Goal: Task Accomplishment & Management: Use online tool/utility

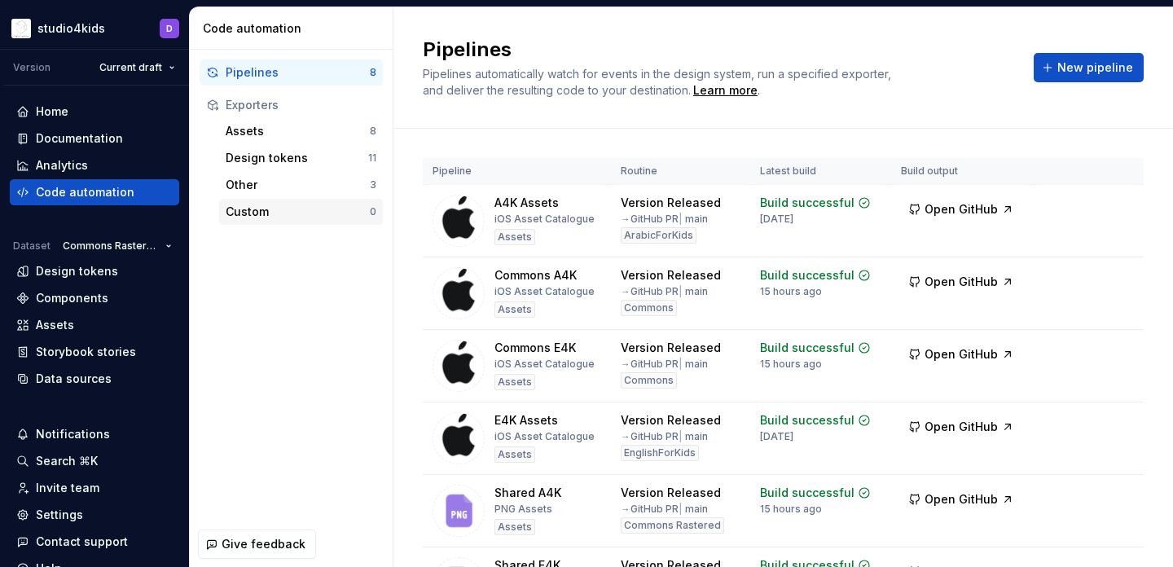
scroll to position [232, 0]
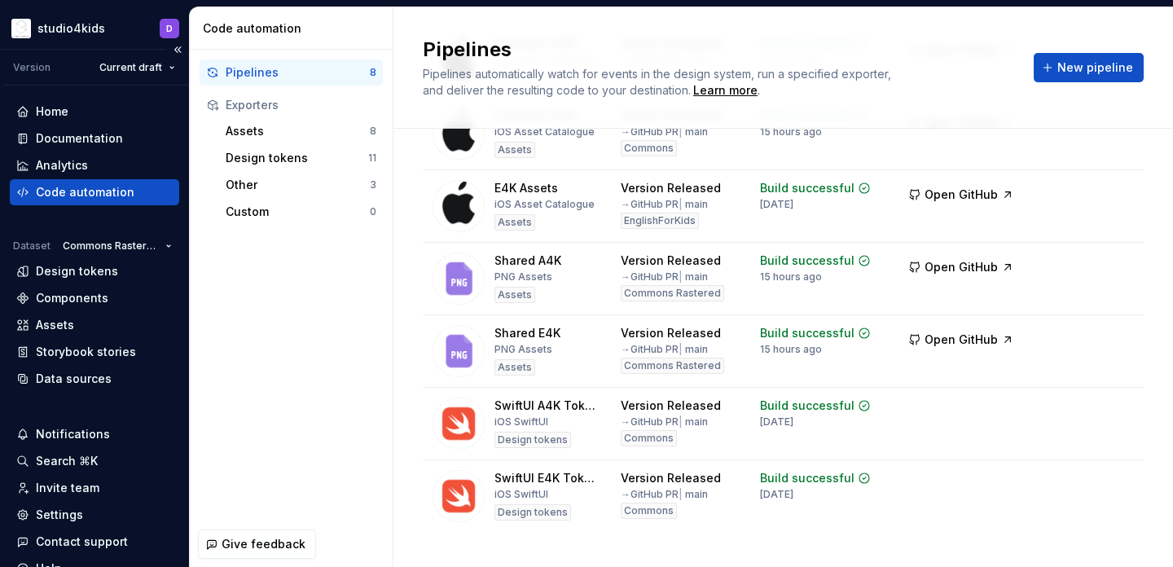
click at [147, 189] on div "Code automation" at bounding box center [94, 192] width 156 height 16
click at [69, 313] on div "Assets" at bounding box center [94, 325] width 169 height 26
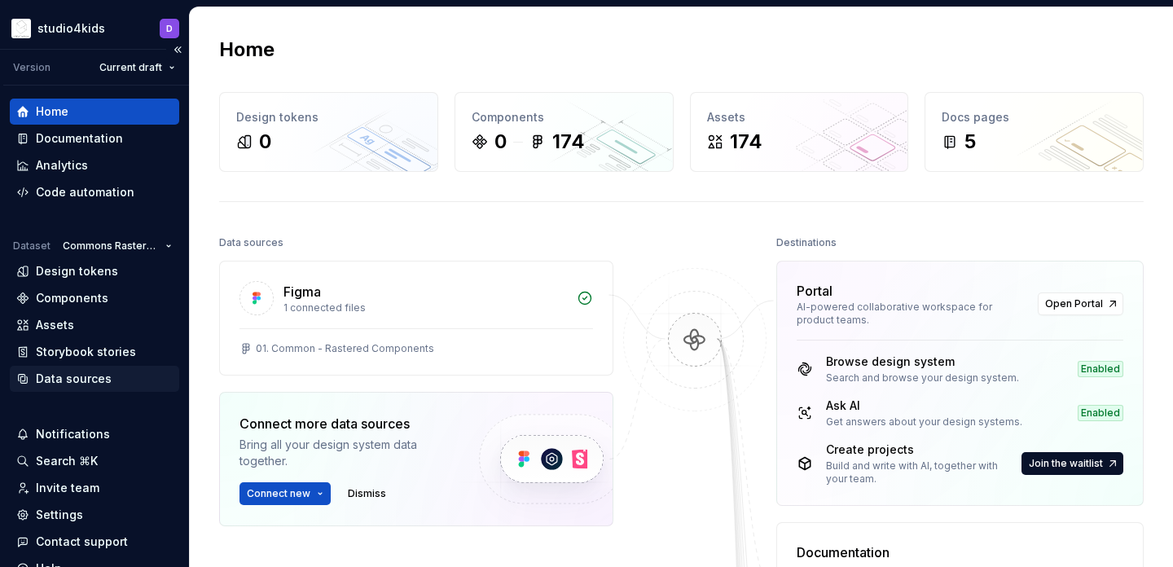
click at [94, 381] on div "Data sources" at bounding box center [74, 378] width 76 height 16
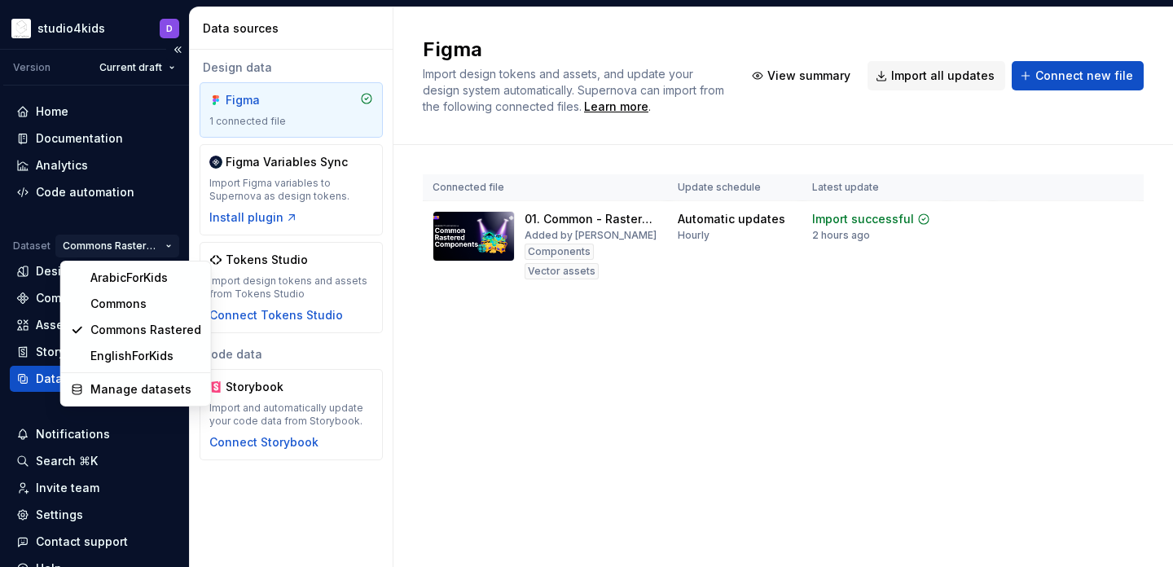
click at [91, 248] on html "studio4kids D Version Current draft Home Documentation Analytics Code automatio…" at bounding box center [586, 283] width 1173 height 567
click at [93, 305] on div "Commons" at bounding box center [145, 304] width 111 height 16
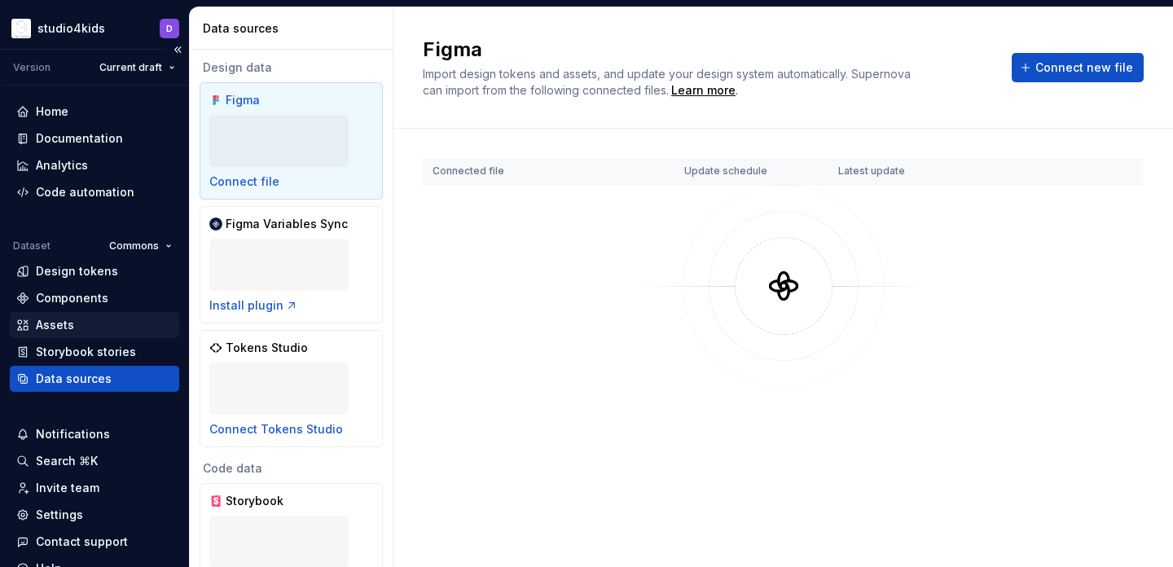
click at [91, 323] on div "Assets" at bounding box center [94, 325] width 156 height 16
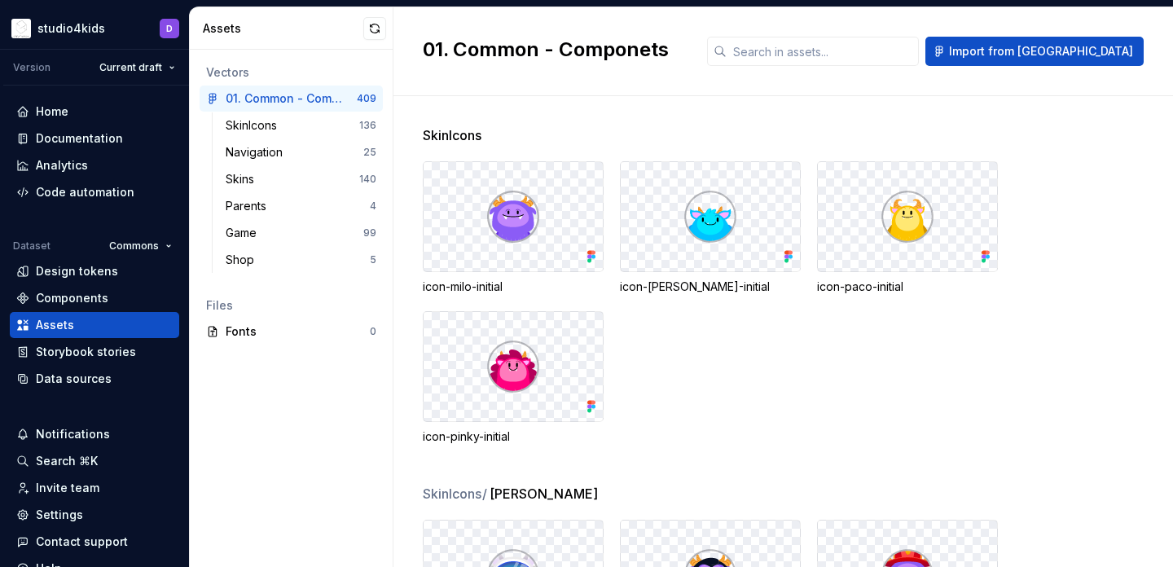
click at [285, 267] on div "Shop" at bounding box center [298, 260] width 144 height 16
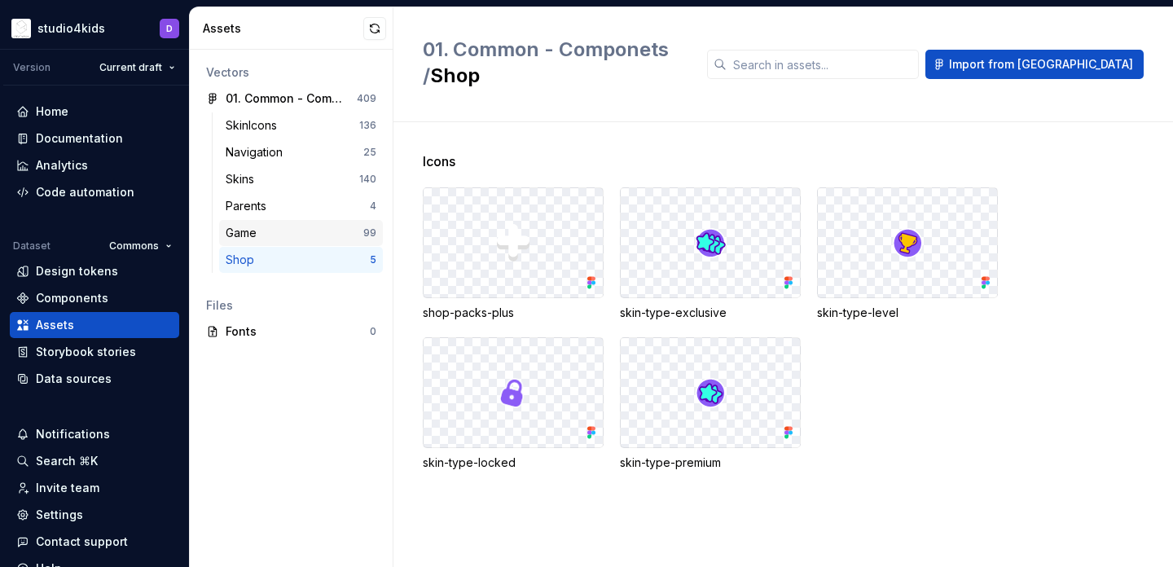
click at [270, 229] on div "Game" at bounding box center [295, 233] width 138 height 16
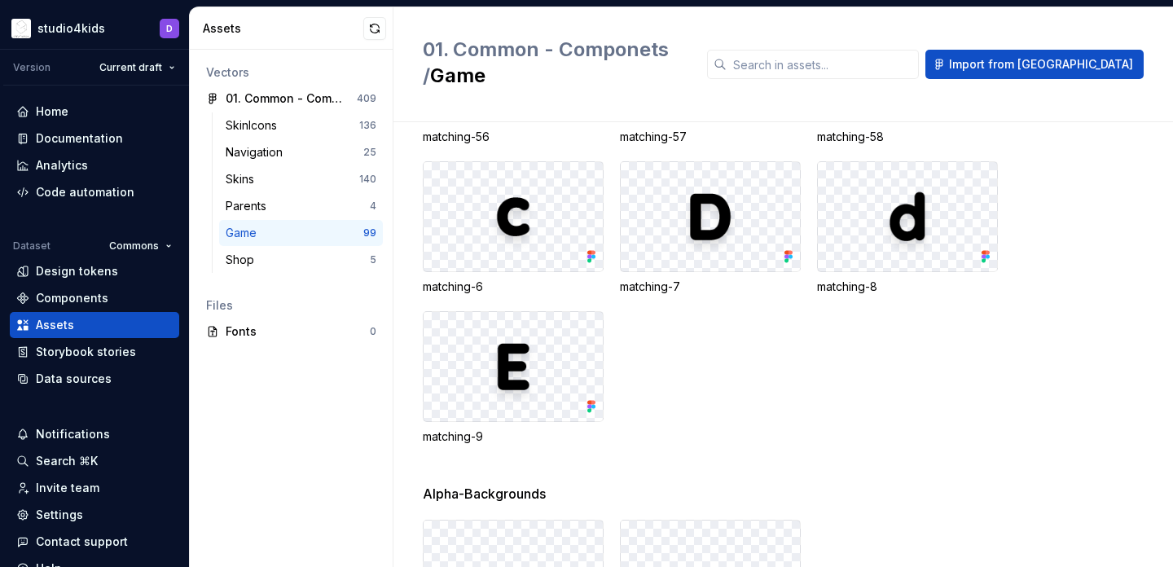
scroll to position [5066, 0]
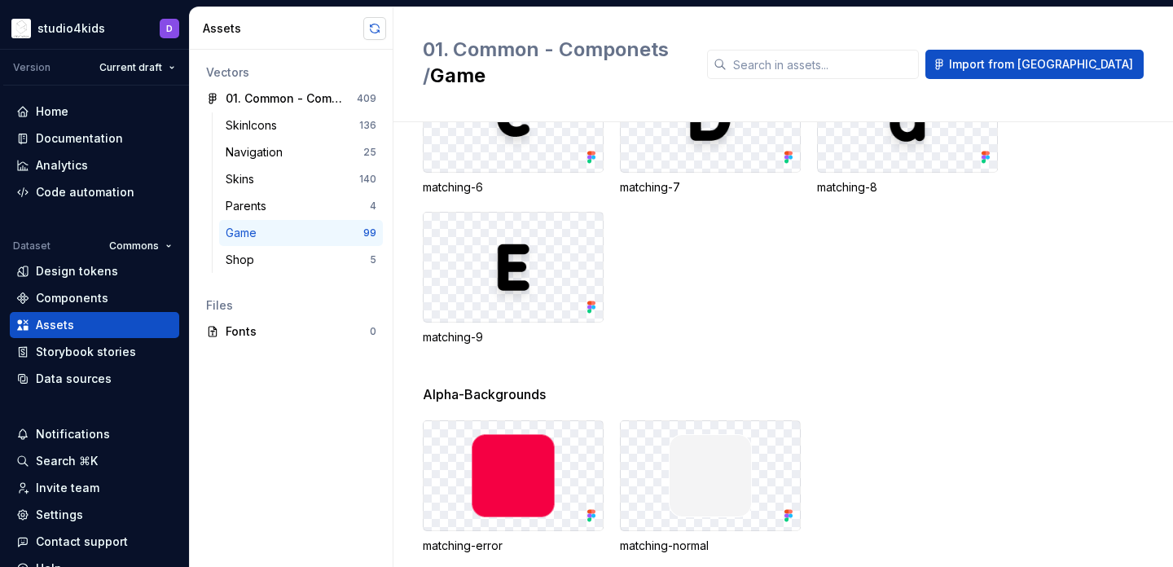
click at [377, 28] on button "button" at bounding box center [374, 28] width 23 height 23
click at [370, 29] on button "button" at bounding box center [374, 28] width 23 height 23
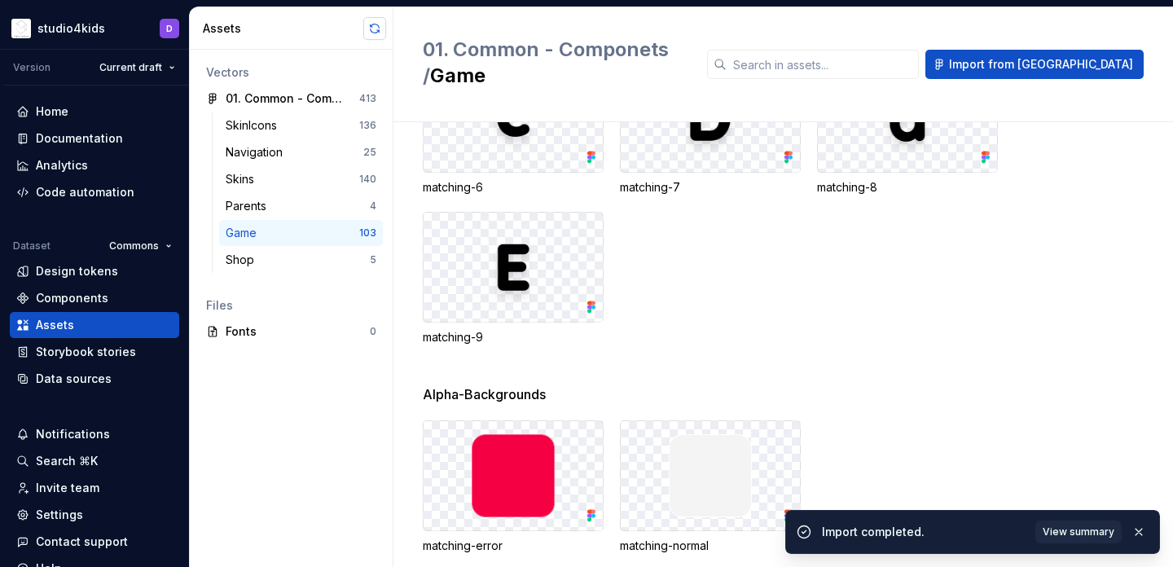
click at [372, 18] on button "button" at bounding box center [374, 28] width 23 height 23
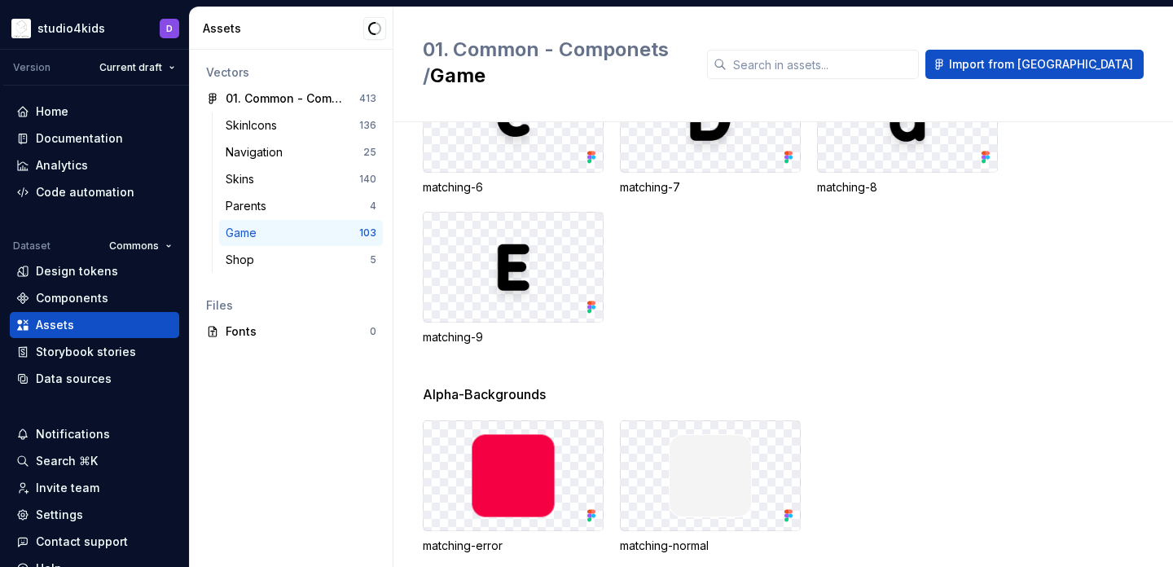
scroll to position [5425, 0]
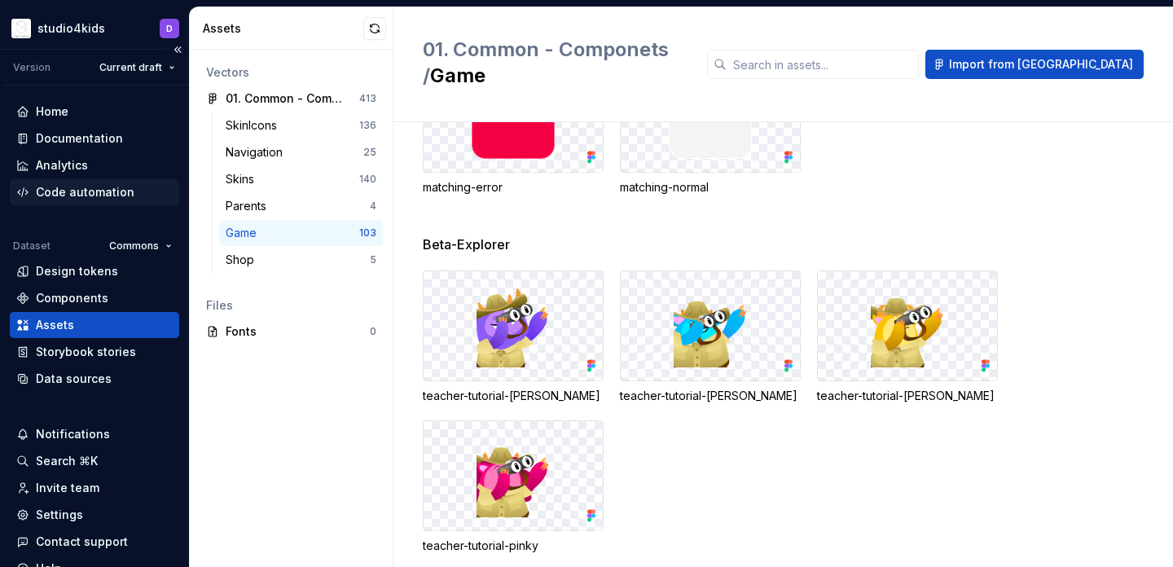
click at [67, 186] on div "Code automation" at bounding box center [85, 192] width 99 height 16
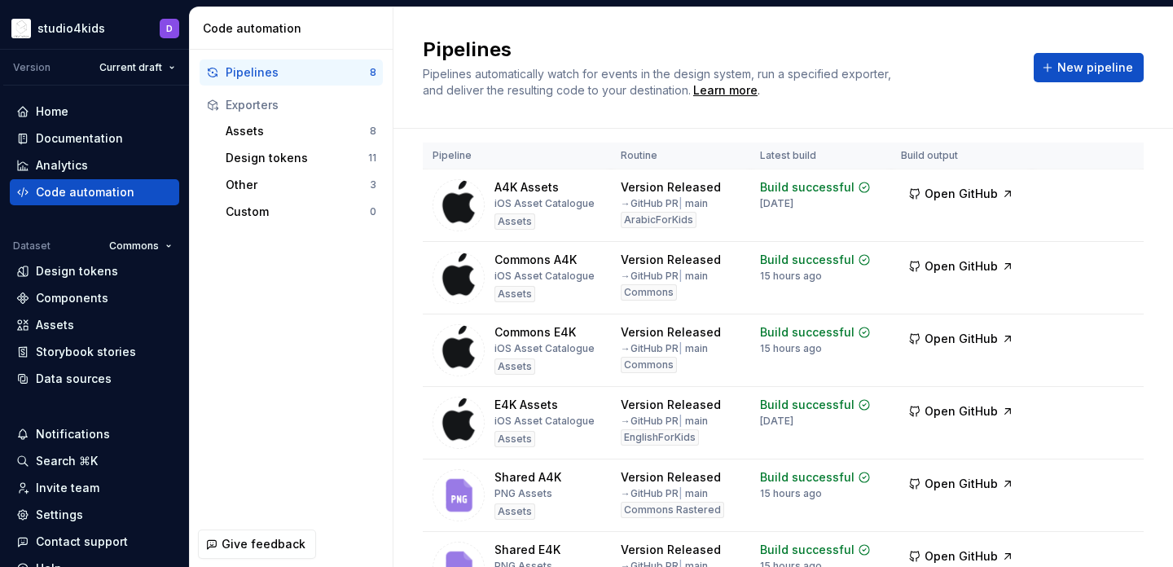
scroll to position [16, 0]
click at [1060, 265] on button "Run" at bounding box center [1069, 262] width 56 height 29
click at [967, 265] on span "Open GitHub" at bounding box center [960, 265] width 73 height 16
click at [1074, 335] on span "Run" at bounding box center [1076, 335] width 22 height 16
click at [979, 338] on span "Open GitHub" at bounding box center [960, 338] width 73 height 16
